Goal: Task Accomplishment & Management: Manage account settings

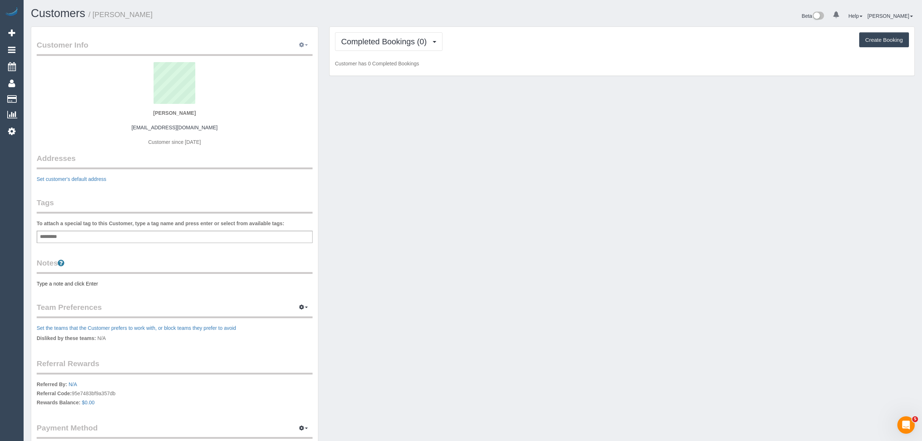
click at [301, 43] on icon "button" at bounding box center [301, 44] width 5 height 4
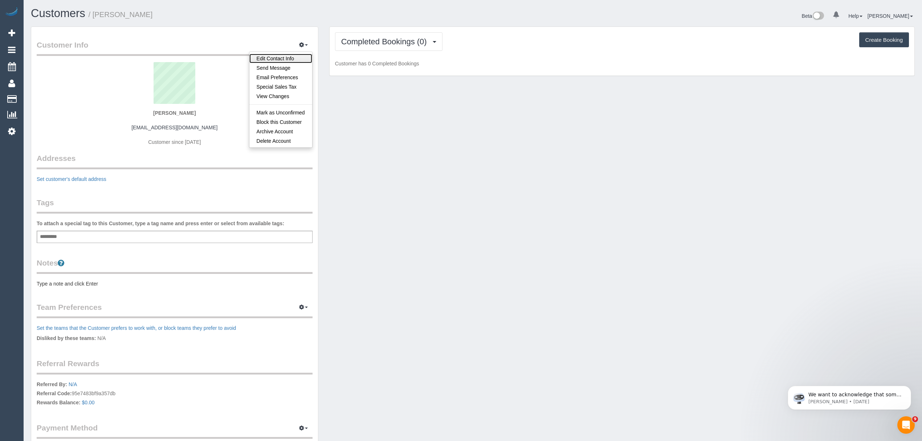
click at [288, 56] on link "Edit Contact Info" at bounding box center [280, 58] width 63 height 9
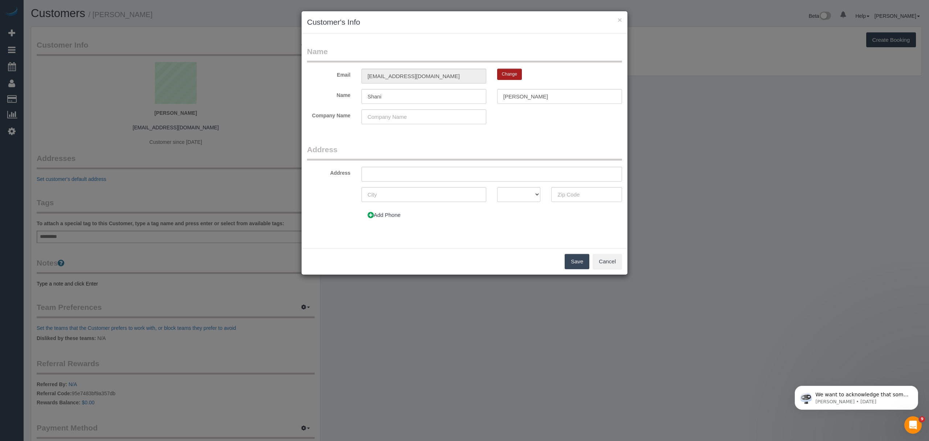
click at [500, 77] on button "Change" at bounding box center [509, 74] width 25 height 11
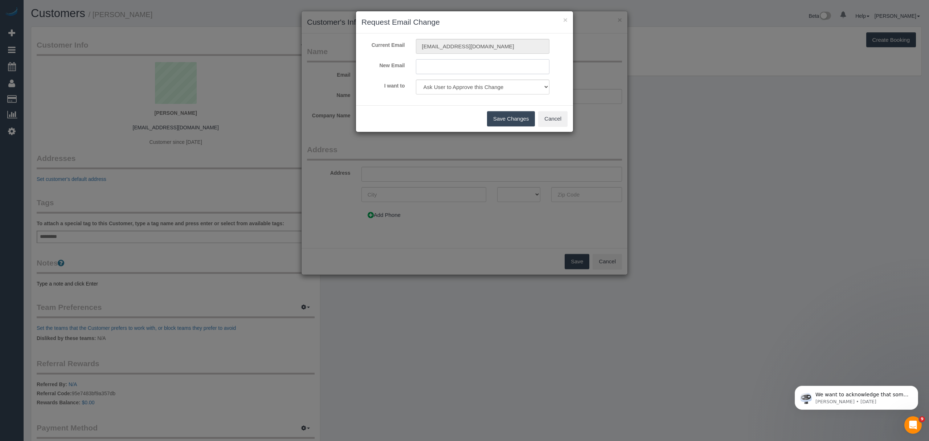
click at [470, 70] on input "text" at bounding box center [483, 66] width 134 height 15
click at [417, 59] on form "Current Email [EMAIL_ADDRESS][DOMAIN_NAME] New Email I want to Ask User to Appr…" at bounding box center [464, 67] width 206 height 56
click at [427, 65] on input "text" at bounding box center [483, 66] width 134 height 15
paste input "[EMAIL_ADDRESS][DOMAIN_NAME]"
click at [487, 67] on input "[EMAIL_ADDRESS]" at bounding box center [483, 66] width 134 height 15
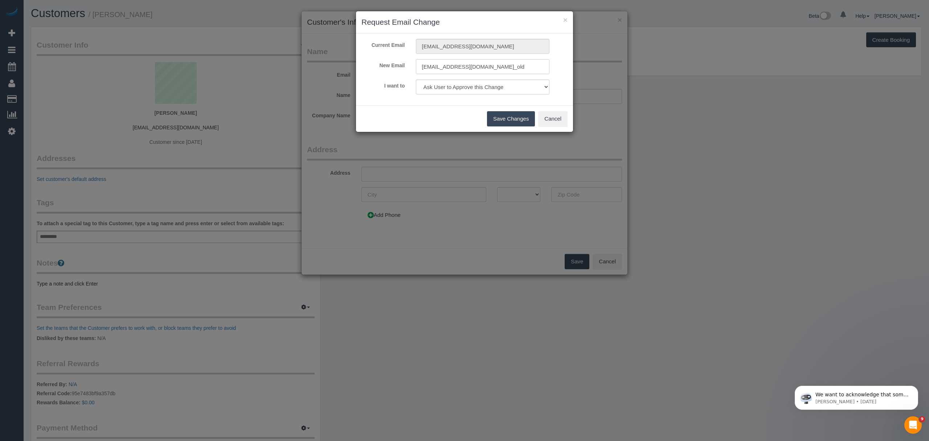
type input "[EMAIL_ADDRESS][DOMAIN_NAME]_old"
click at [503, 87] on select "Ask User to Approve this Change Change Email and send 'Confirm your Account' em…" at bounding box center [483, 86] width 134 height 15
select select "change"
click at [416, 79] on select "Ask User to Approve this Change Change Email and send 'Confirm your Account' em…" at bounding box center [483, 86] width 134 height 15
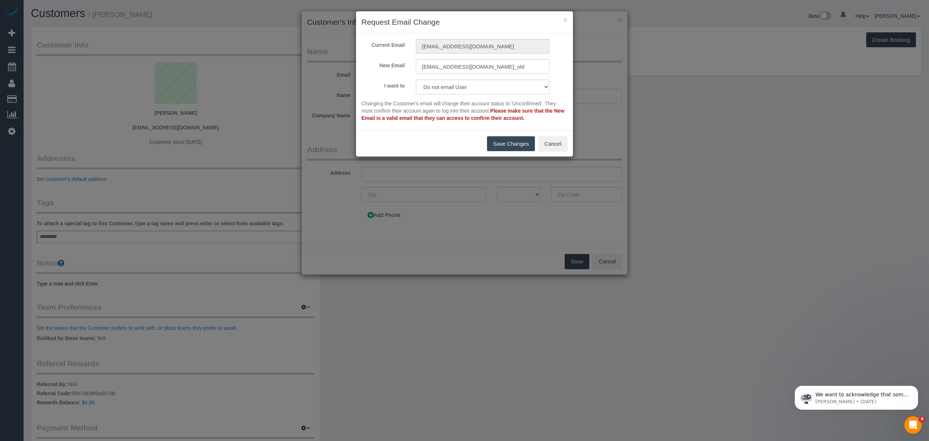
click at [507, 141] on button "Save Changes" at bounding box center [511, 143] width 48 height 15
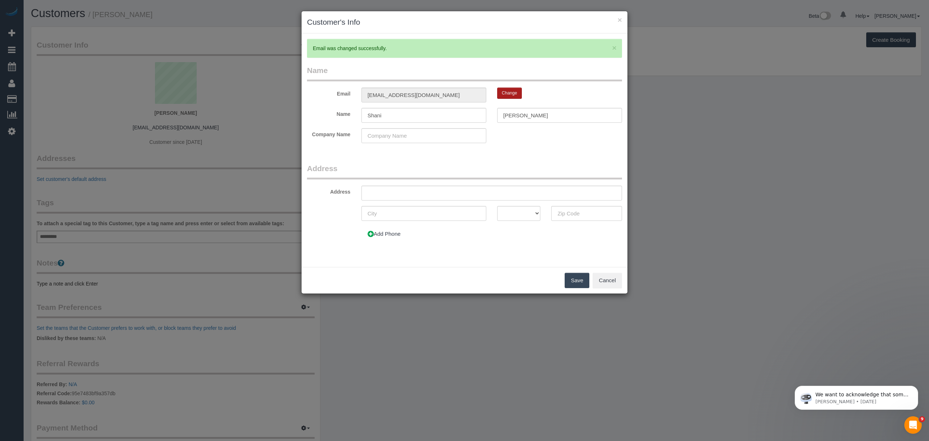
type input "[EMAIL_ADDRESS][DOMAIN_NAME]_old"
